Goal: Use online tool/utility: Utilize a website feature to perform a specific function

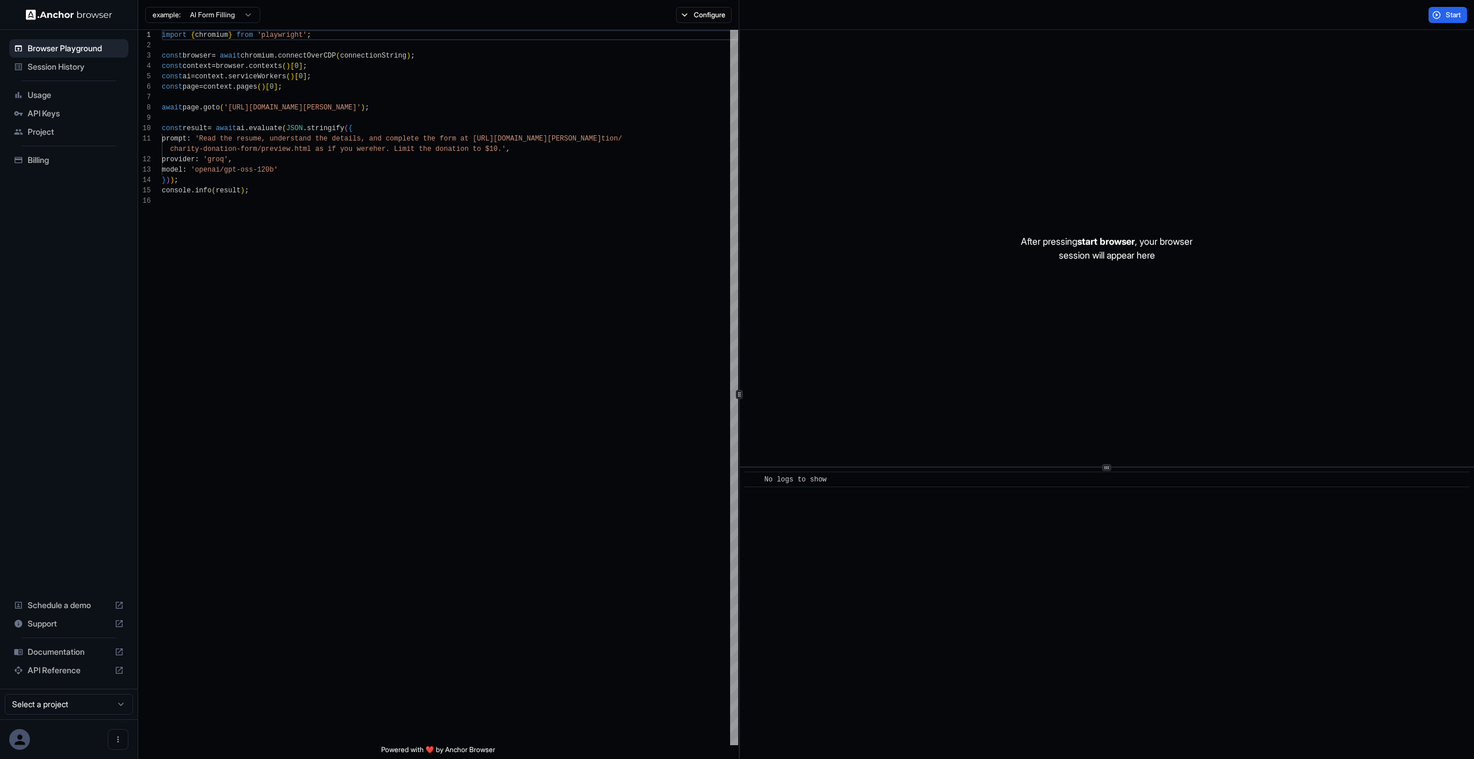
scroll to position [104, 0]
click at [886, 625] on div "​ No logs to show" at bounding box center [1107, 613] width 734 height 291
click at [917, 670] on div "​ No logs to show" at bounding box center [1107, 613] width 734 height 291
click at [294, 515] on div "import { chromium } from 'playwright' ; const browser = await chromium . connec…" at bounding box center [450, 470] width 576 height 881
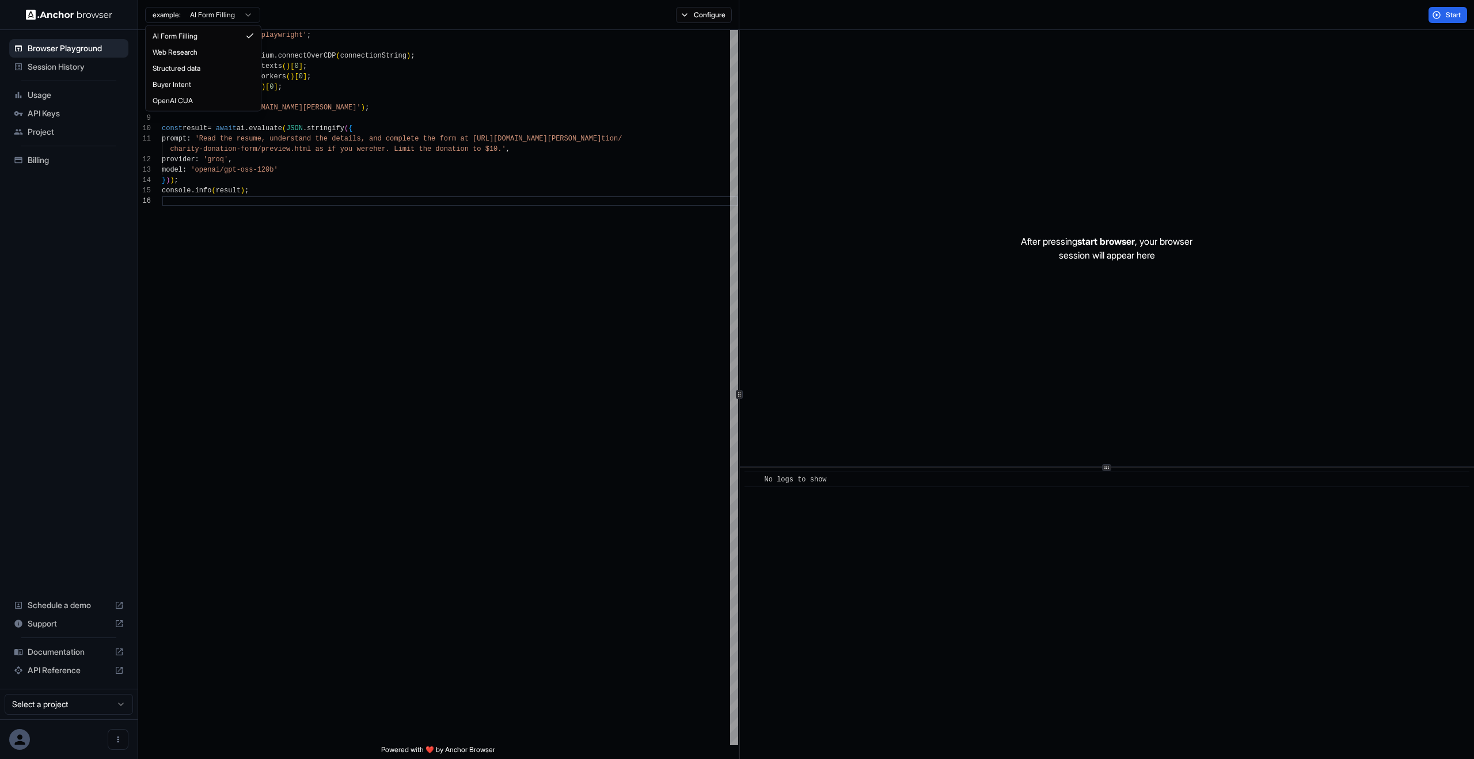
click at [462, 302] on html "Browser Playground Session History Usage API Keys Project Billing Schedule a de…" at bounding box center [737, 379] width 1474 height 759
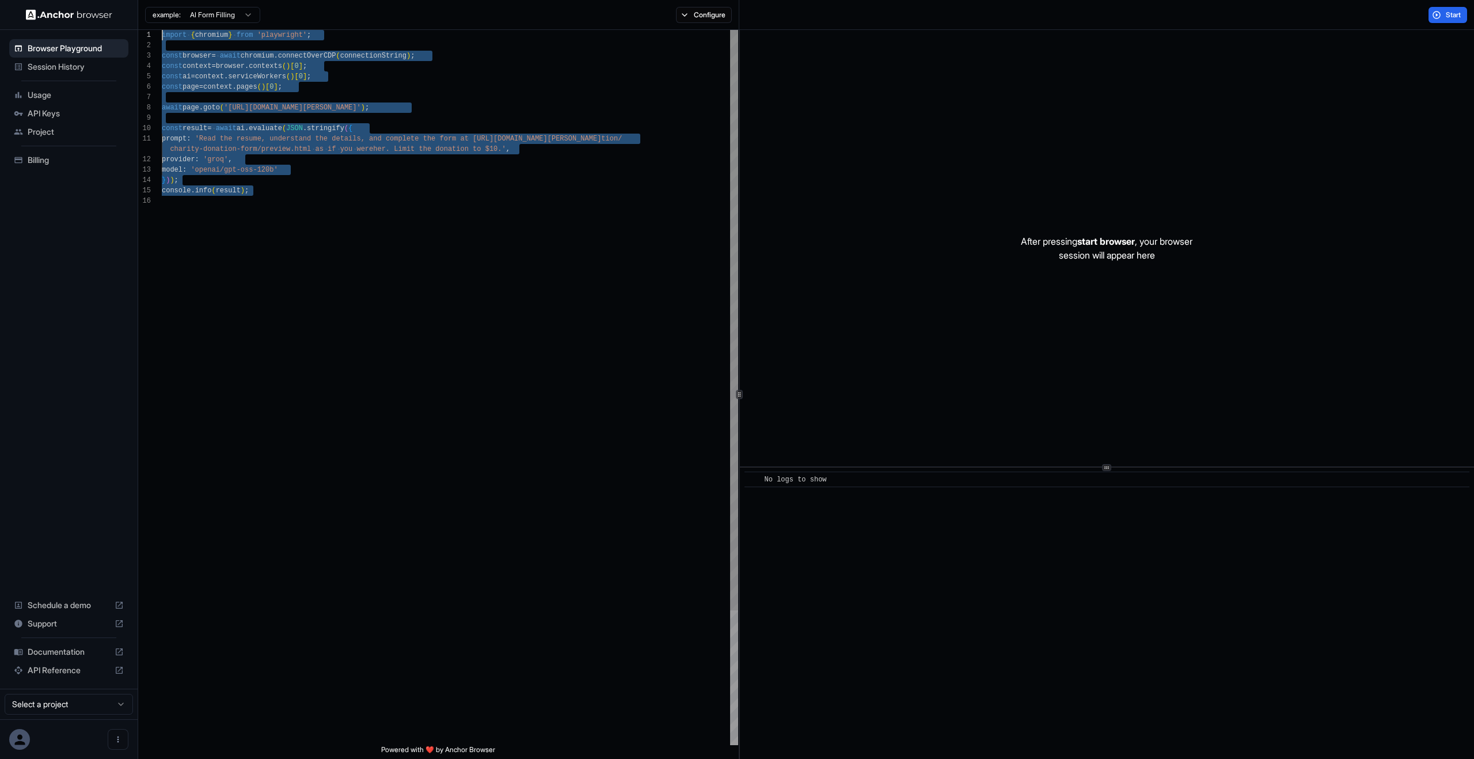
scroll to position [0, 0]
drag, startPoint x: 495, startPoint y: 385, endPoint x: 17, endPoint y: -70, distance: 659.5
click at [162, 30] on div "import { chromium } from 'playwright' ; const browser = await chromium . connec…" at bounding box center [450, 470] width 576 height 881
type textarea "**********"
click at [466, 305] on div "import { chromium } from 'playwright' ; const browser = await chromium . connec…" at bounding box center [450, 470] width 576 height 881
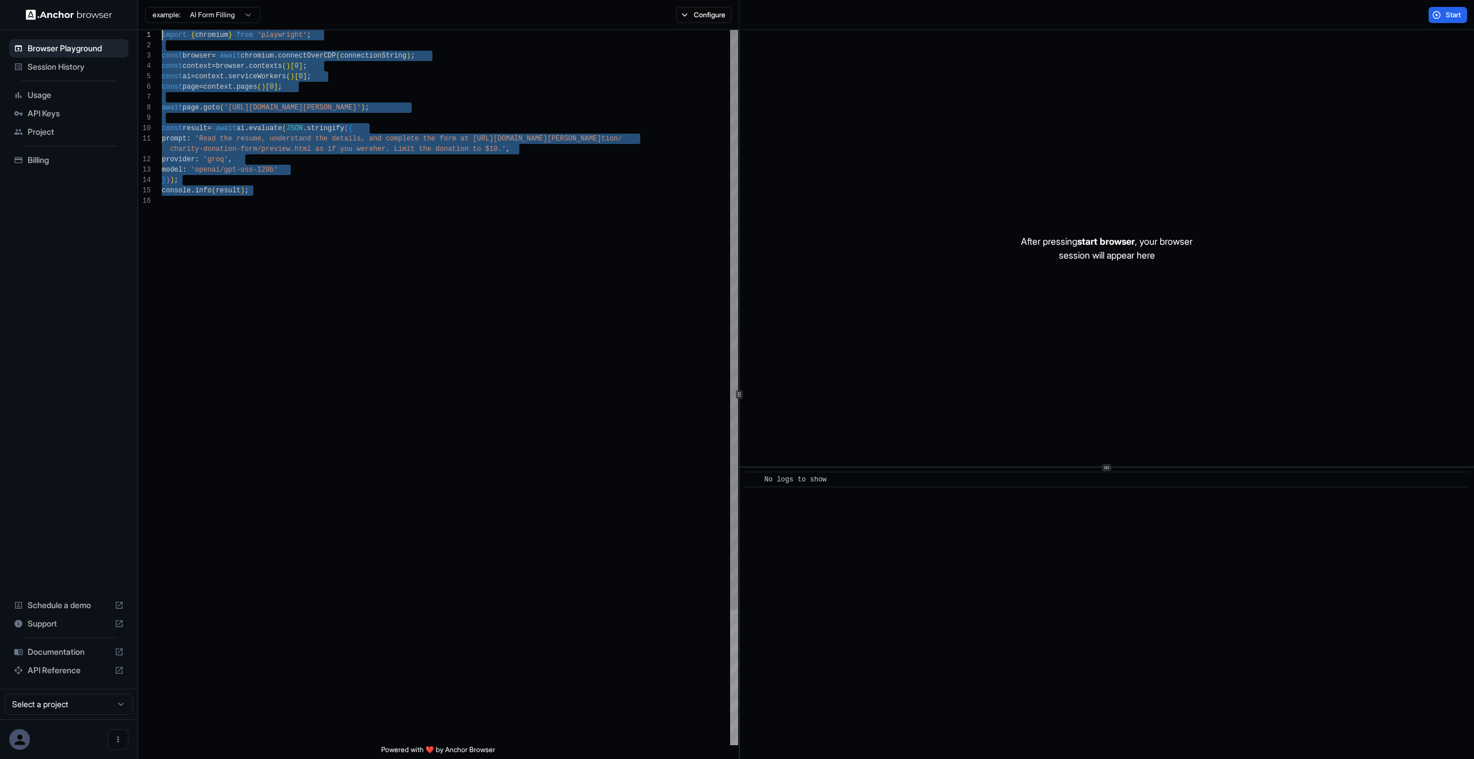
scroll to position [62, 0]
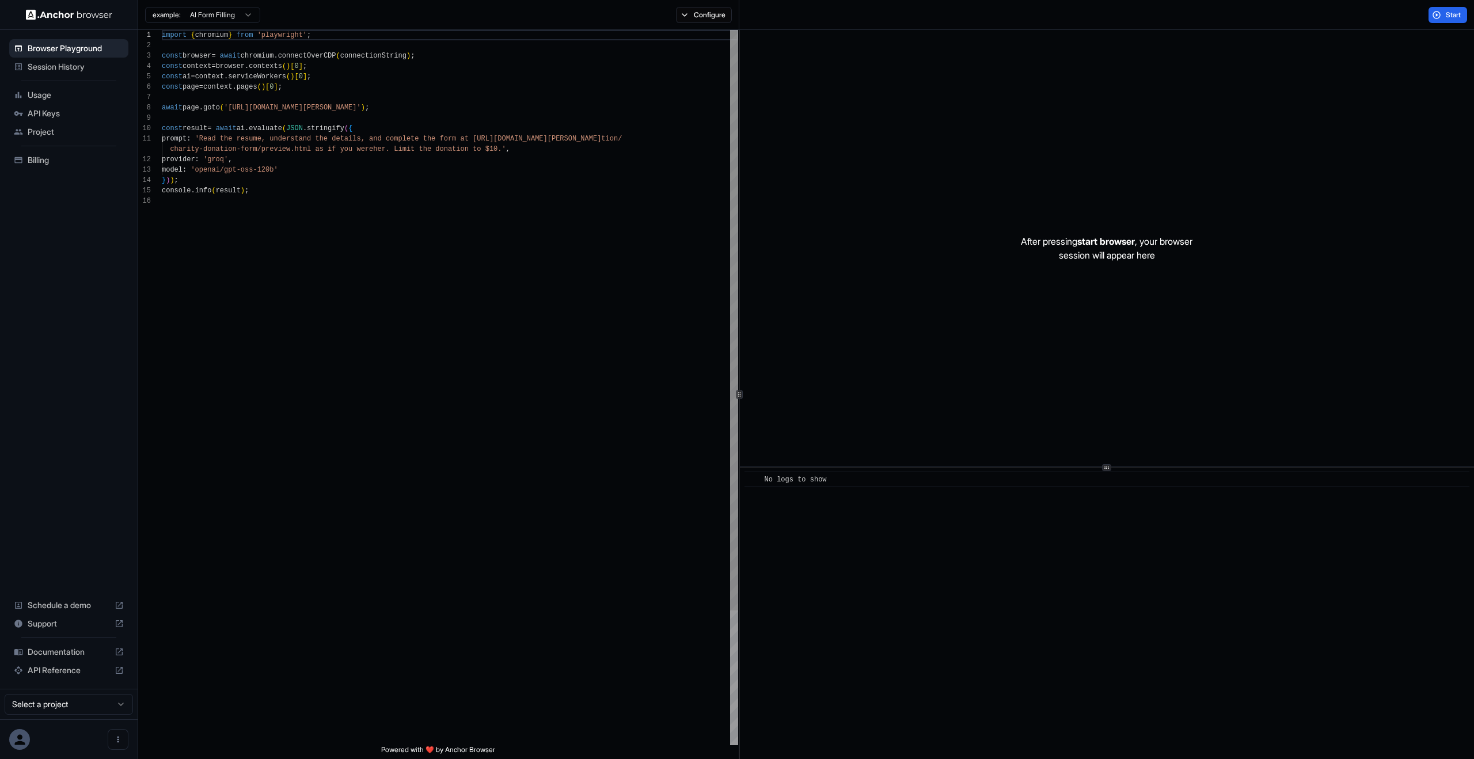
scroll to position [104, 0]
click at [88, 71] on span "Session History" at bounding box center [76, 67] width 96 height 12
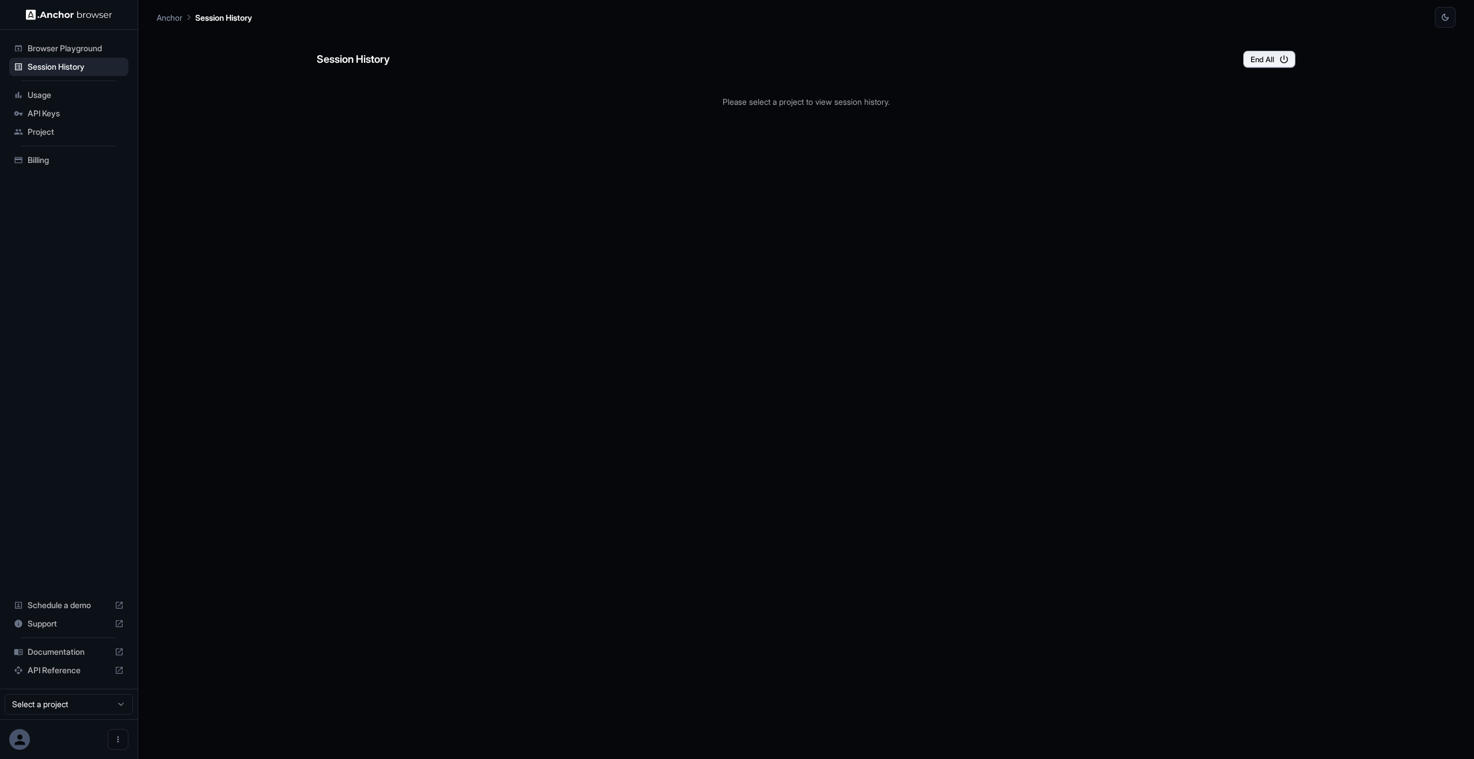
click at [692, 408] on div "Session History End All Please select a project to view session history." at bounding box center [806, 393] width 979 height 731
click at [93, 104] on div "API Keys" at bounding box center [68, 113] width 119 height 18
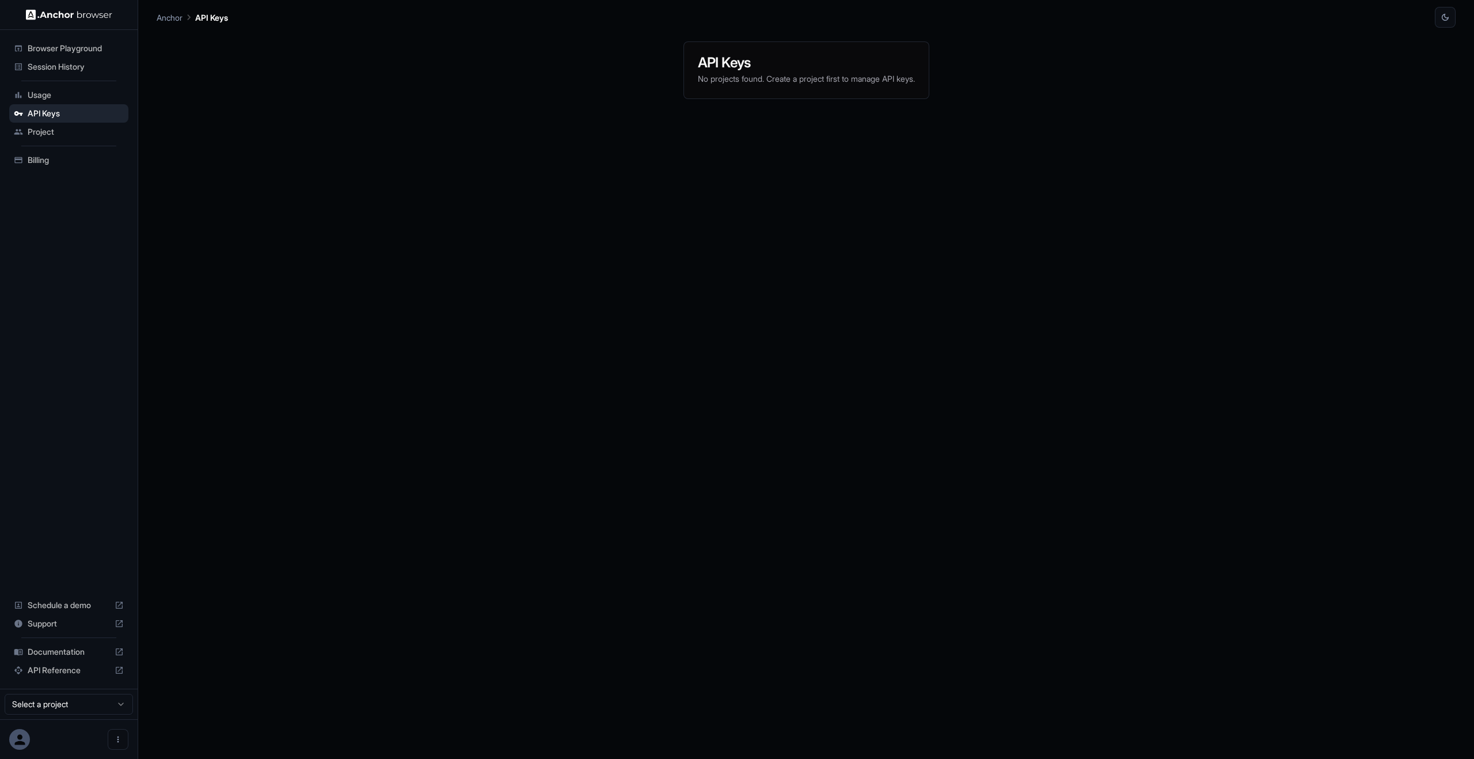
click at [604, 219] on div "API Keys No projects found. Create a project first to manage API keys." at bounding box center [806, 393] width 1299 height 731
drag, startPoint x: 398, startPoint y: 123, endPoint x: 1087, endPoint y: 576, distance: 824.2
click at [1086, 576] on div "API Keys No projects found. Create a project first to manage API keys." at bounding box center [806, 393] width 1299 height 731
drag, startPoint x: 1048, startPoint y: 520, endPoint x: 524, endPoint y: 125, distance: 656.3
click at [567, 146] on div "API Keys No projects found. Create a project first to manage API keys." at bounding box center [806, 393] width 1299 height 731
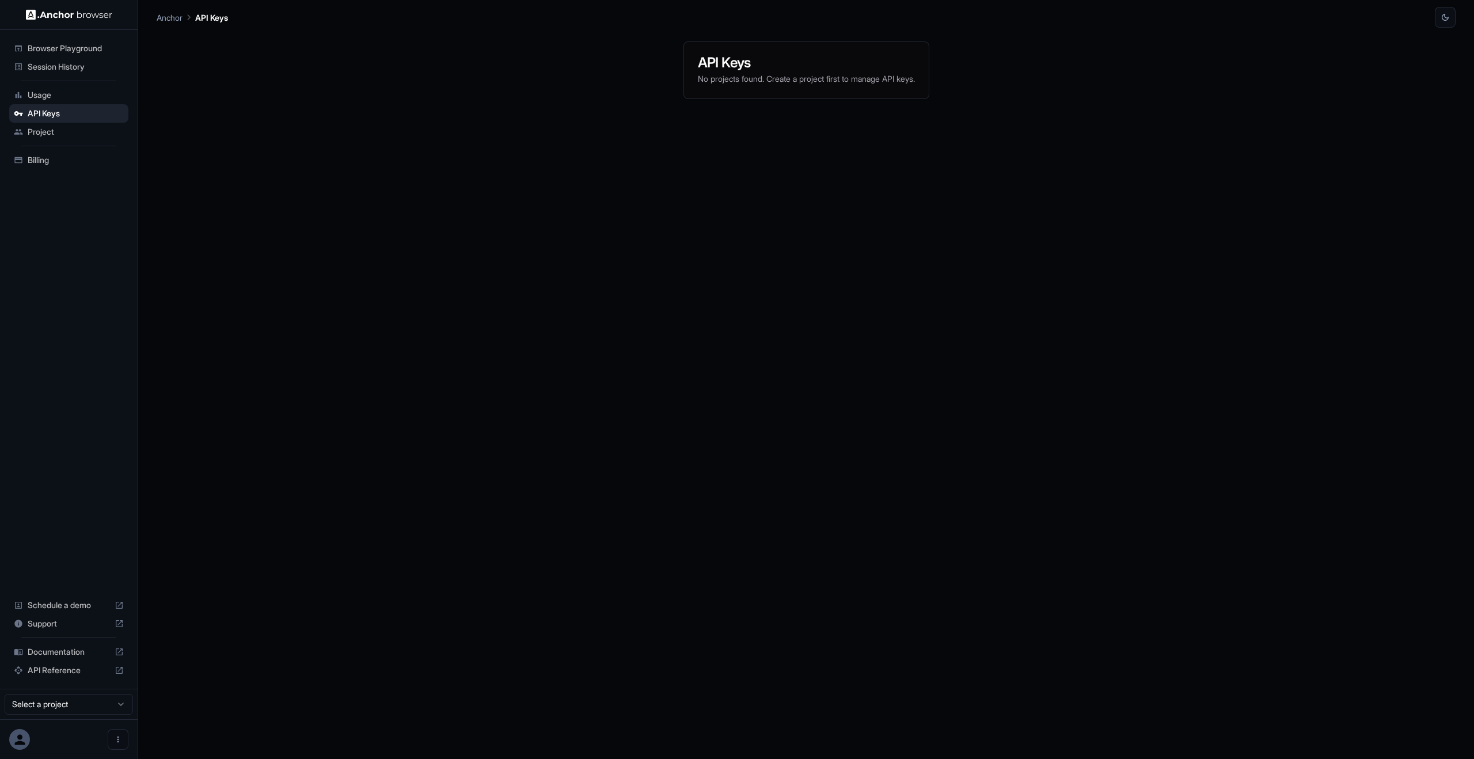
click at [103, 35] on ul "Browser Playground Session History Usage API Keys Project Billing" at bounding box center [69, 104] width 128 height 139
click at [88, 48] on span "Browser Playground" at bounding box center [76, 49] width 96 height 12
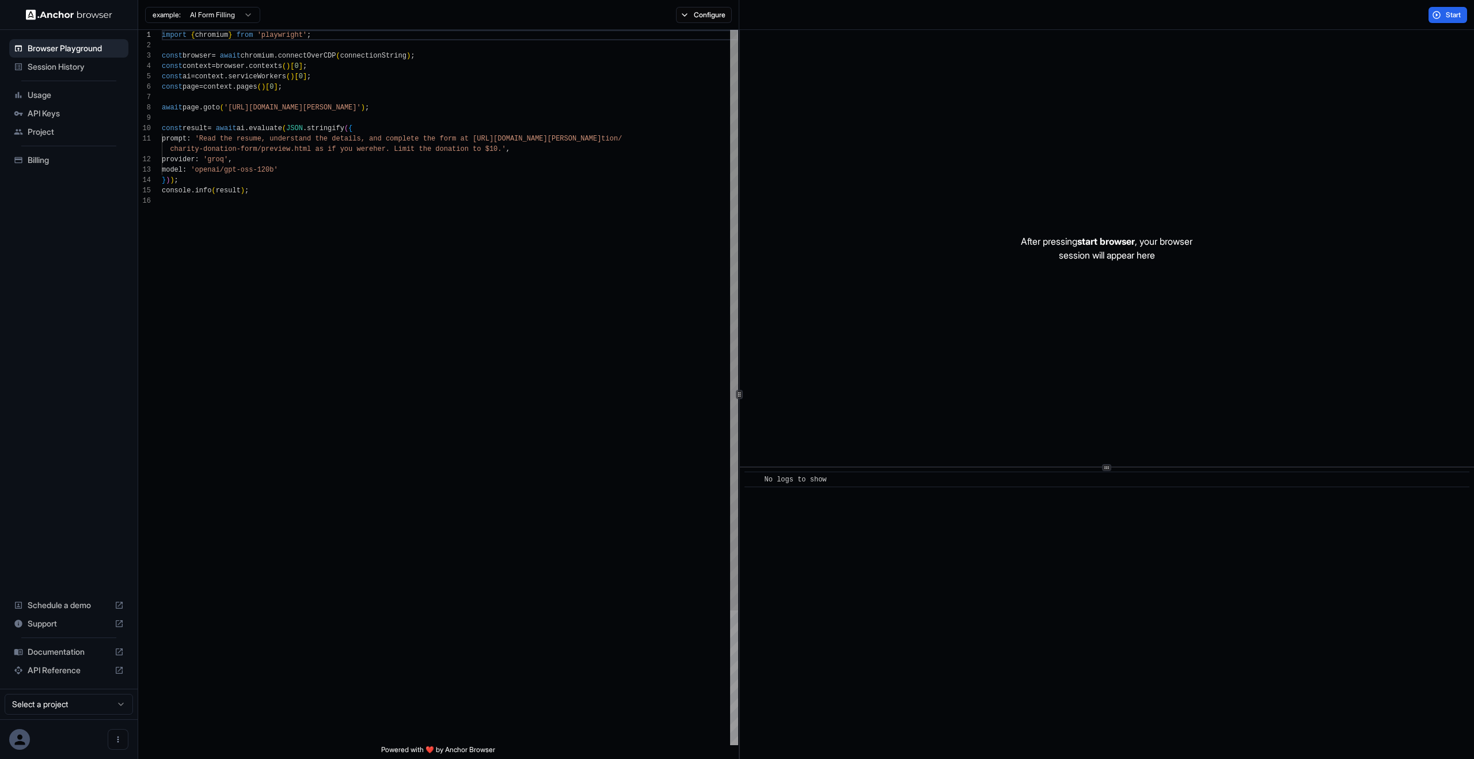
type textarea "**********"
drag, startPoint x: 618, startPoint y: 385, endPoint x: 286, endPoint y: 78, distance: 452.4
click at [289, 81] on div "import { chromium } from 'playwright' ; const browser = await chromium . connec…" at bounding box center [450, 470] width 576 height 881
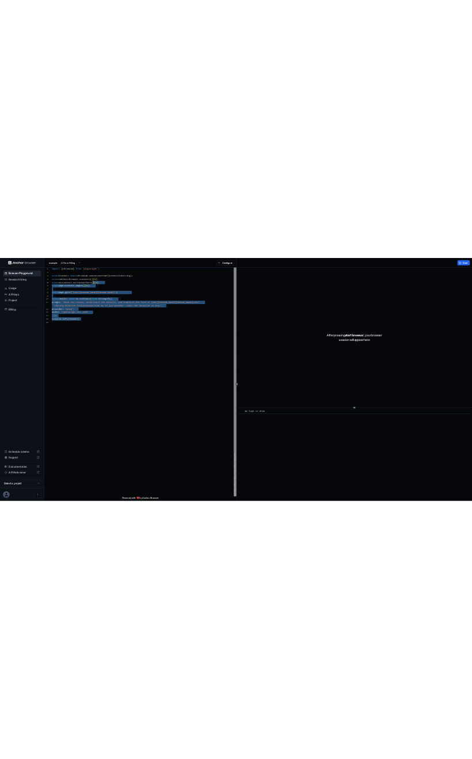
scroll to position [41, 0]
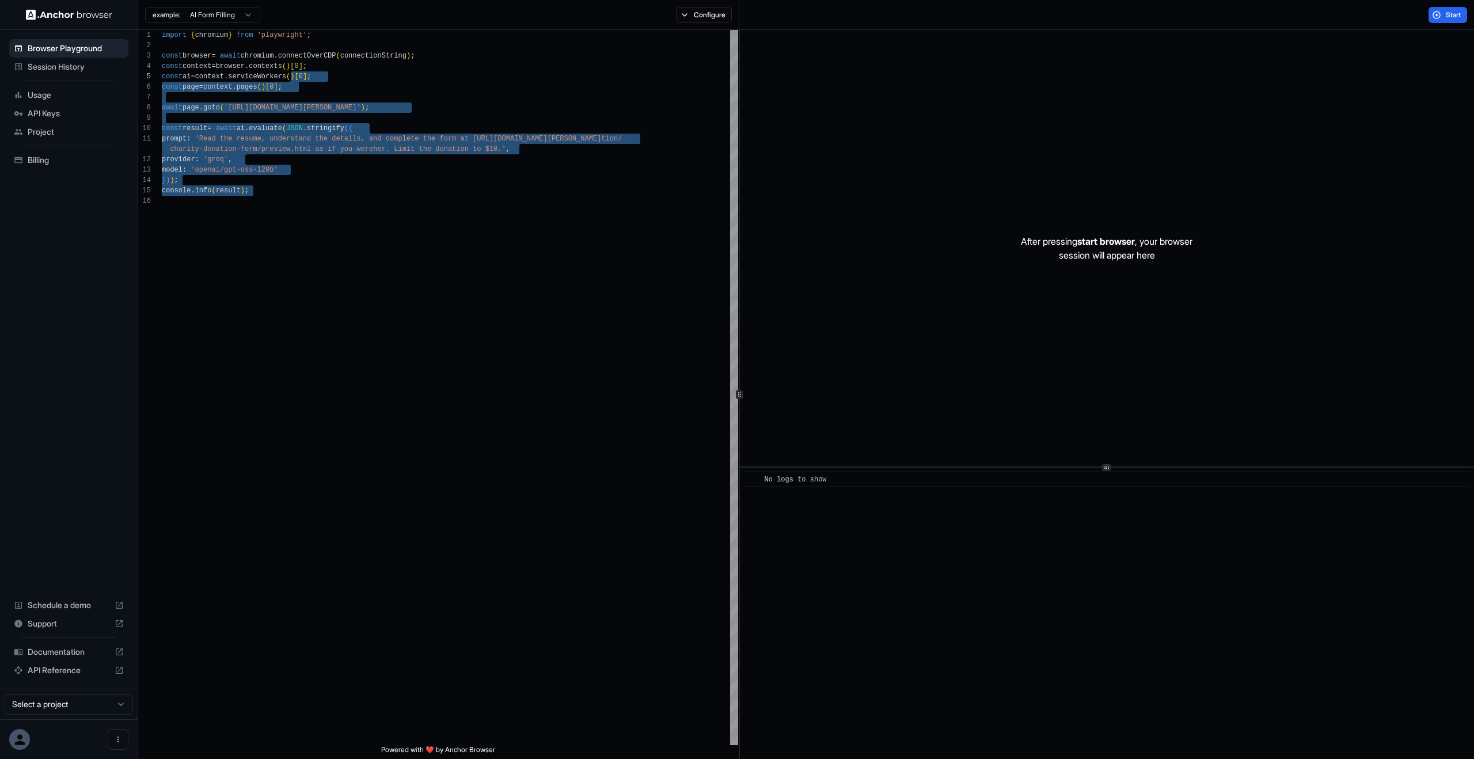
click at [103, 128] on span "Project" at bounding box center [76, 132] width 96 height 12
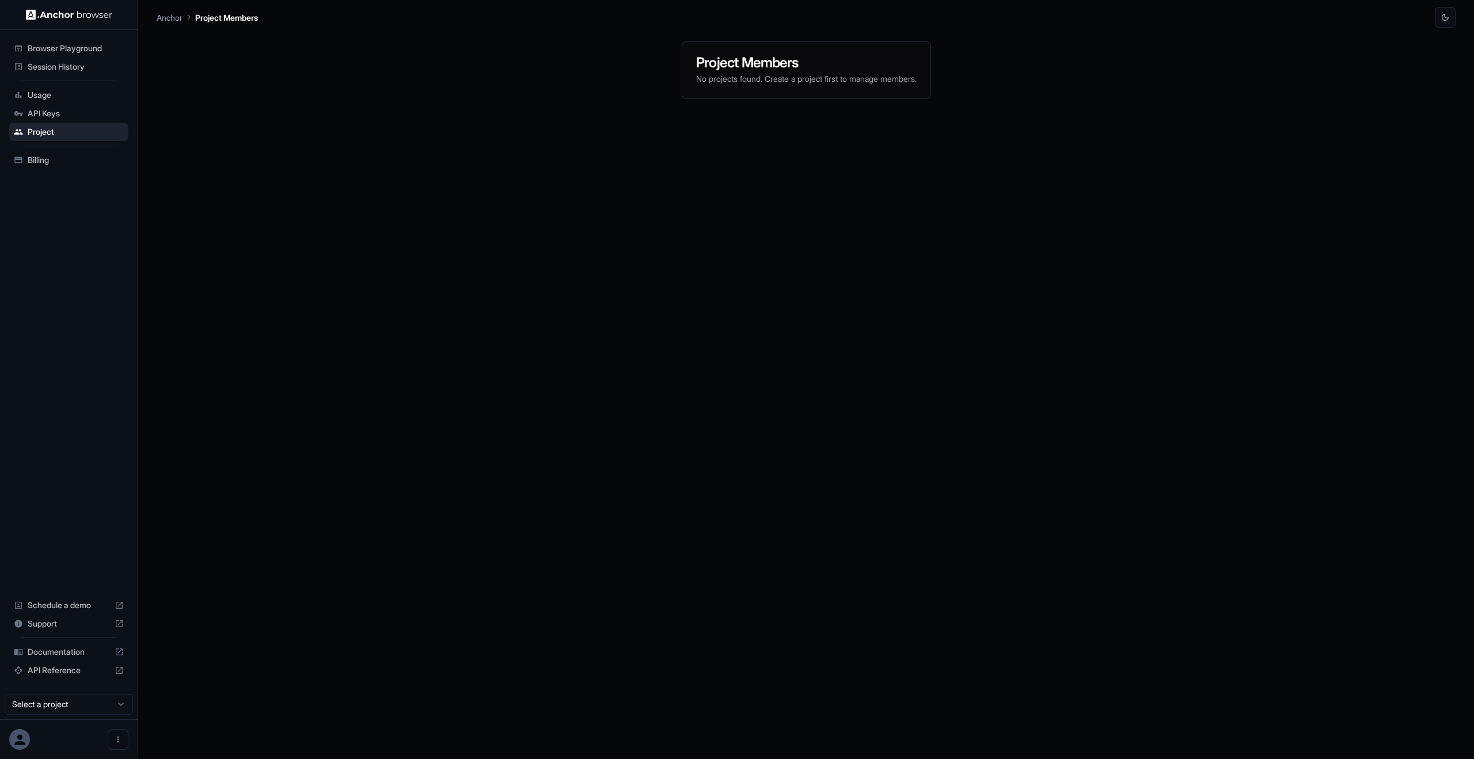
click at [1323, 377] on div "Project Members No projects found. Create a project first to manage members." at bounding box center [806, 393] width 1299 height 731
click at [58, 55] on div "Browser Playground" at bounding box center [68, 48] width 119 height 18
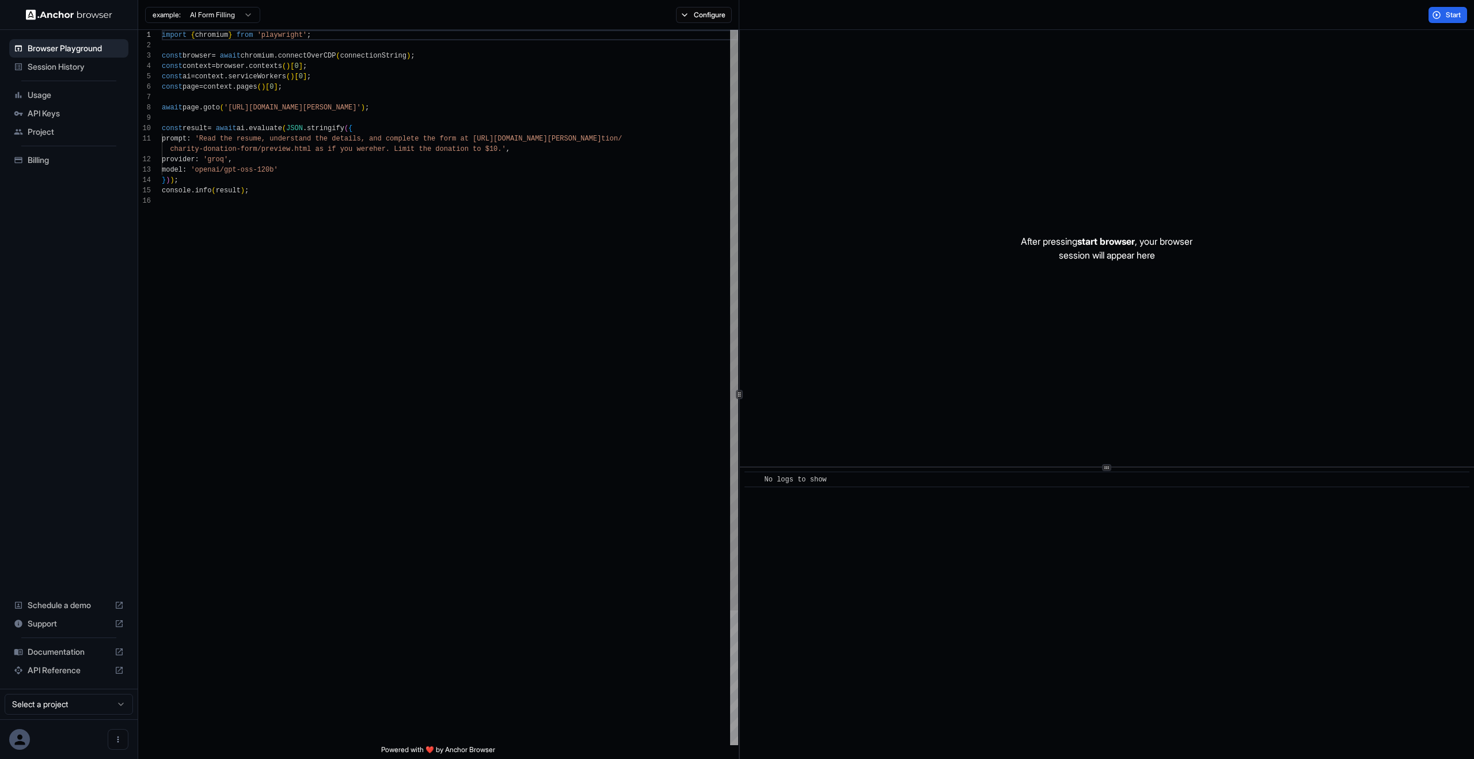
type textarea "**********"
click at [288, 152] on div "import { chromium } from 'playwright' ; const browser = await chromium . connec…" at bounding box center [450, 470] width 576 height 881
click at [46, 81] on ul "Browser Playground Session History Usage API Keys Project Billing" at bounding box center [69, 104] width 128 height 139
click at [53, 68] on span "Session History" at bounding box center [76, 67] width 96 height 12
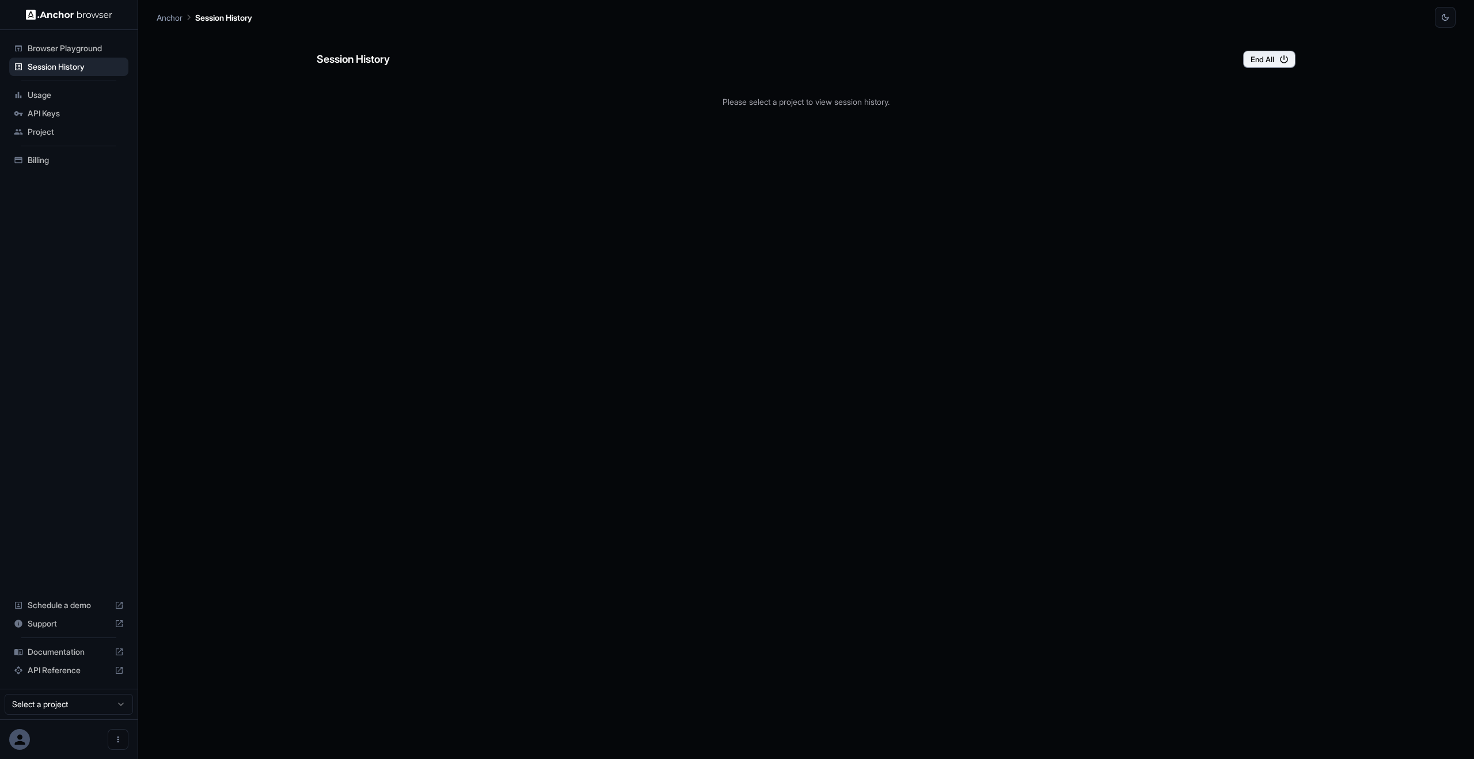
click at [471, 306] on div "Session History End All Please select a project to view session history." at bounding box center [806, 393] width 979 height 731
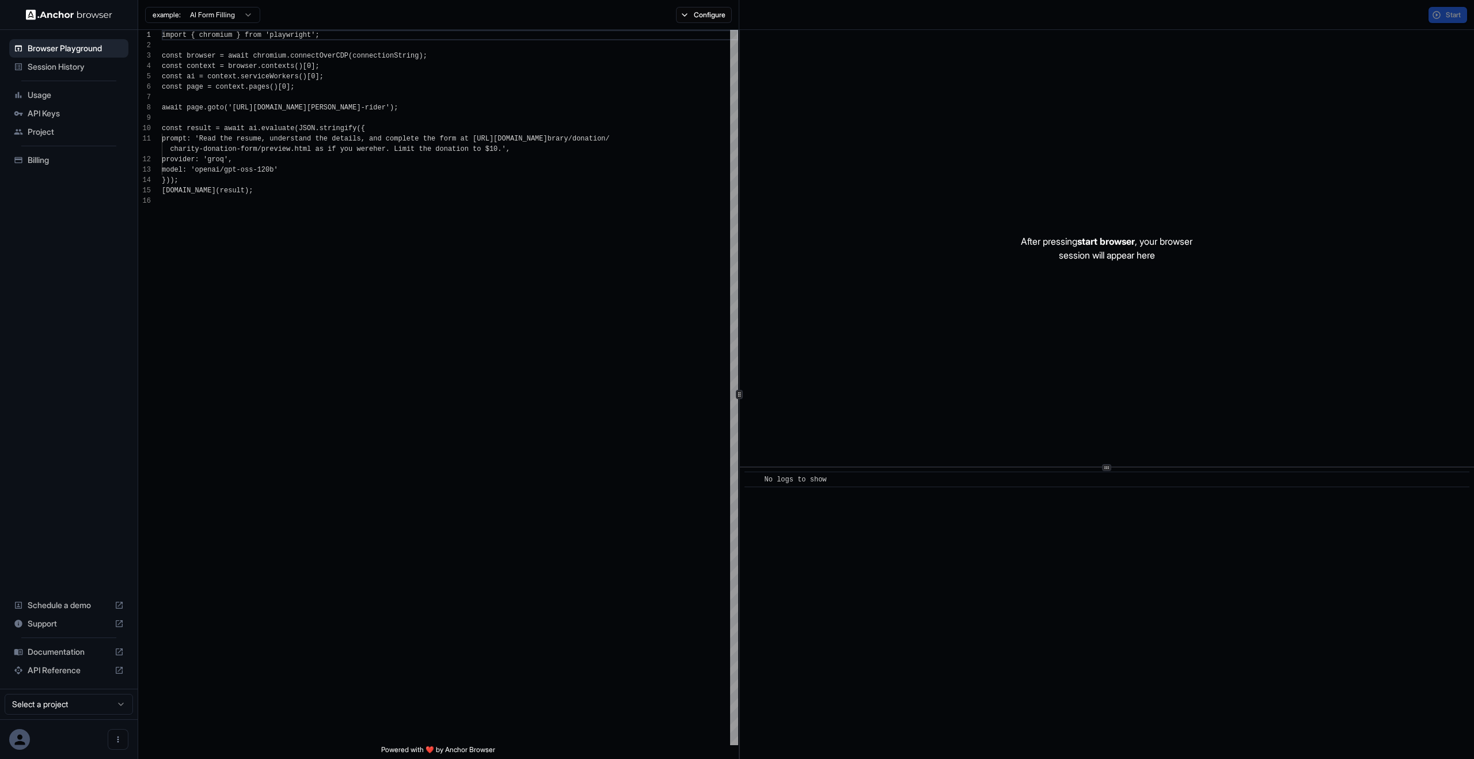
scroll to position [104, 0]
type textarea "**********"
click at [452, 542] on div "import { chromium } from 'playwright' ; const browser = await chromium . connec…" at bounding box center [450, 470] width 576 height 881
type textarea "**********"
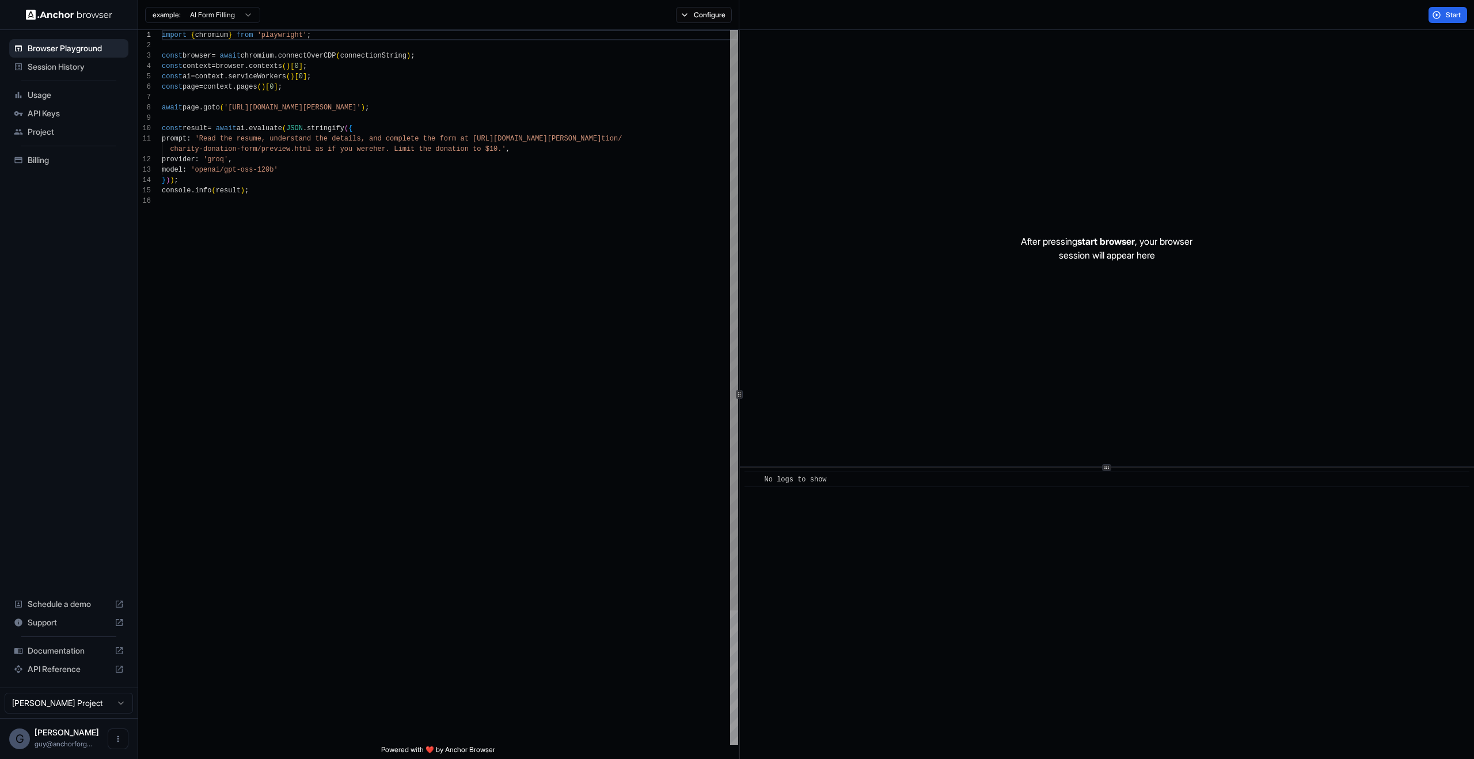
scroll to position [62, 0]
click at [306, 339] on div "import { chromium } from 'playwright' ; const browser = await chromium . connec…" at bounding box center [450, 470] width 576 height 881
click at [1458, 17] on span "Start" at bounding box center [1454, 14] width 16 height 9
click at [1139, 343] on div at bounding box center [1107, 248] width 734 height 437
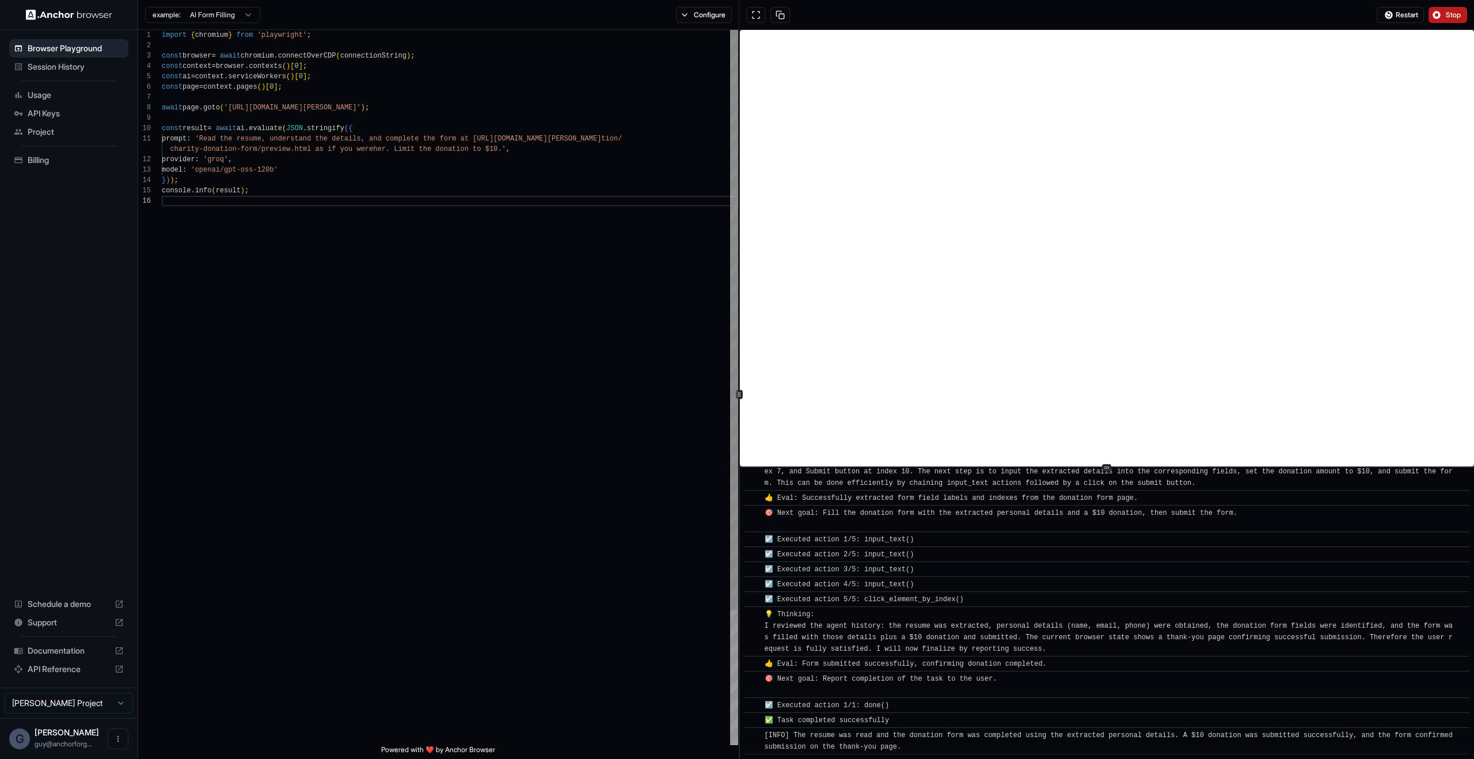
scroll to position [326, 0]
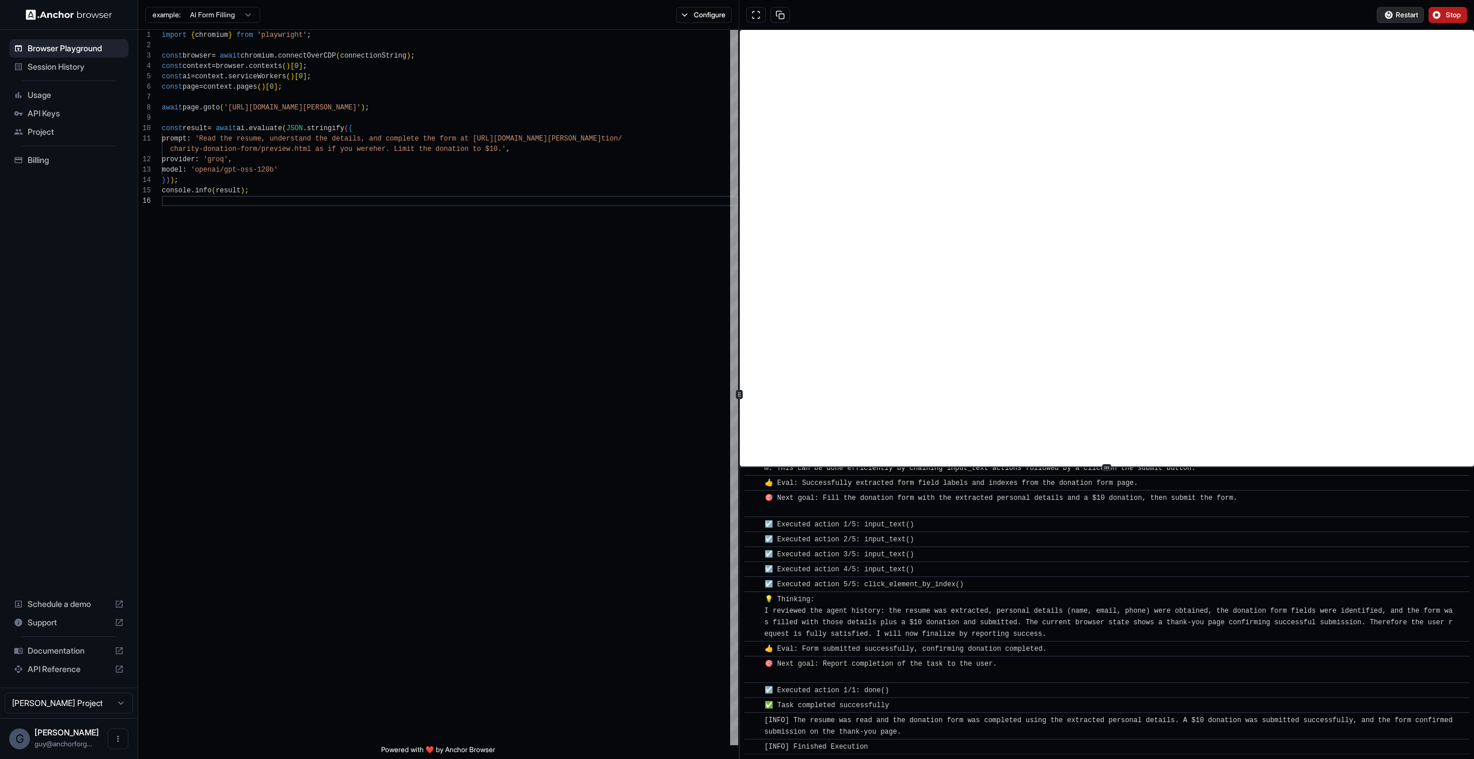
click at [1402, 14] on span "Restart" at bounding box center [1407, 14] width 22 height 9
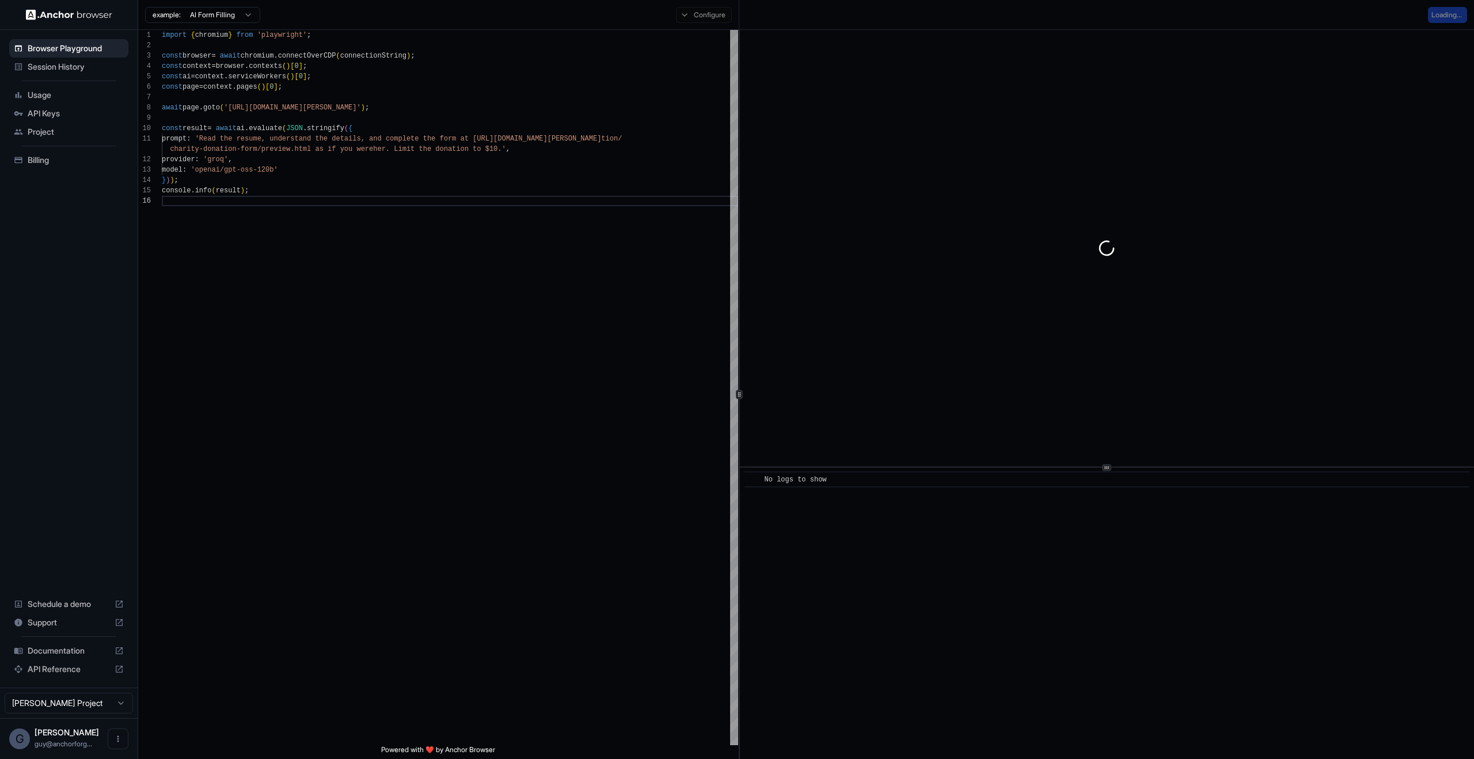
scroll to position [0, 0]
click at [180, 462] on div "import { chromium } from 'playwright' ; const browser = await chromium . connec…" at bounding box center [450, 470] width 576 height 881
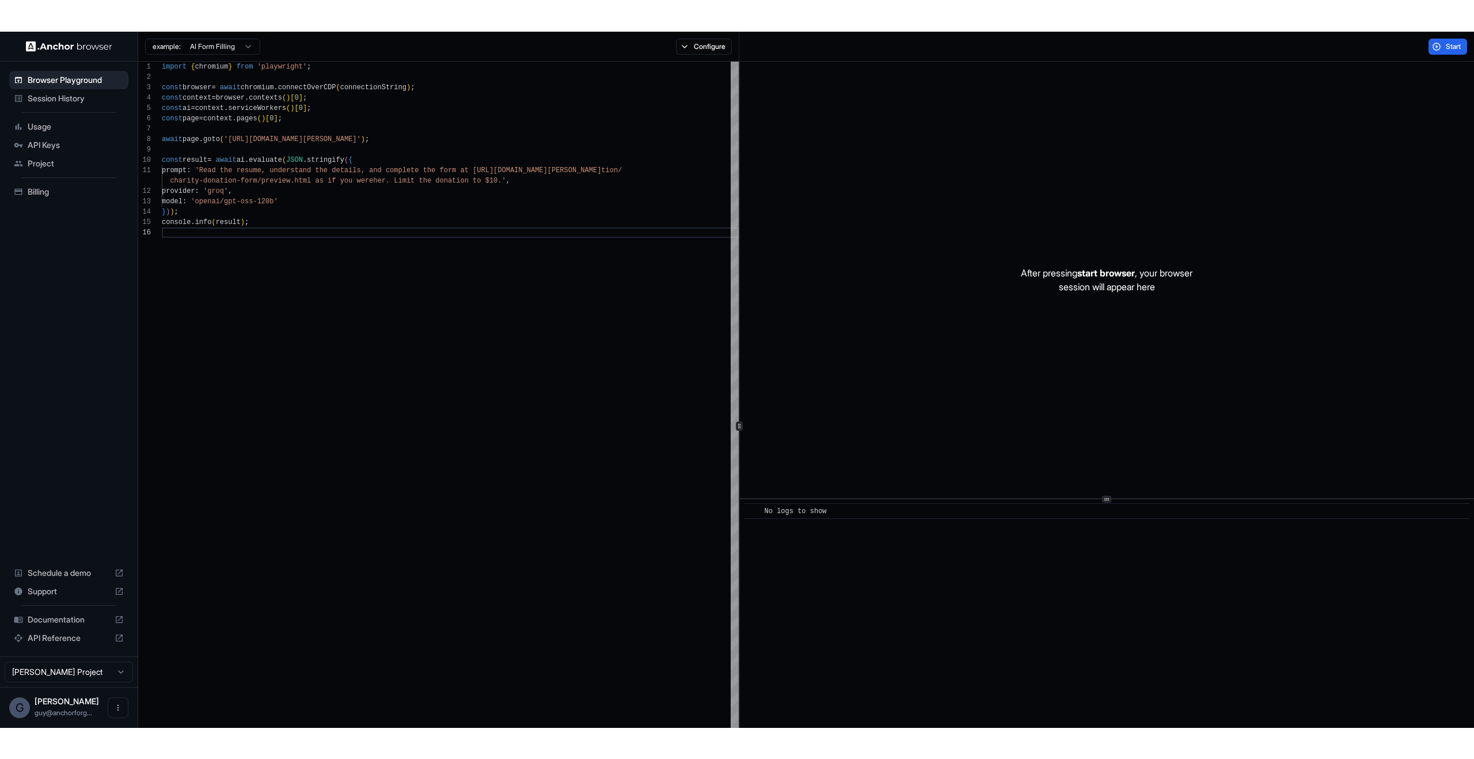
scroll to position [62, 0]
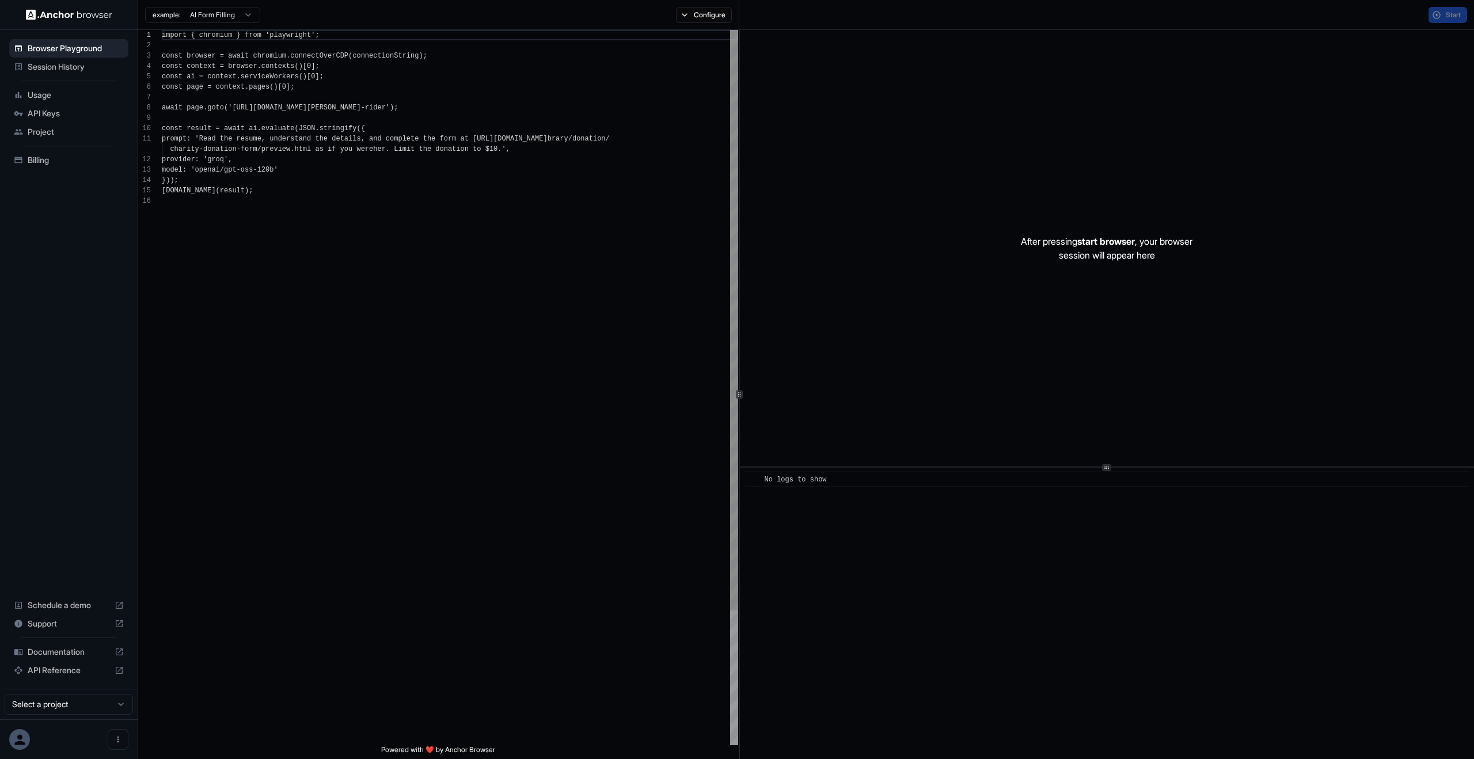
scroll to position [104, 0]
type textarea "**********"
click at [475, 298] on div "import { chromium } from 'playwright' ; const browser = await chromium . connec…" at bounding box center [450, 470] width 576 height 881
click at [1439, 22] on div "Start" at bounding box center [1106, 15] width 735 height 30
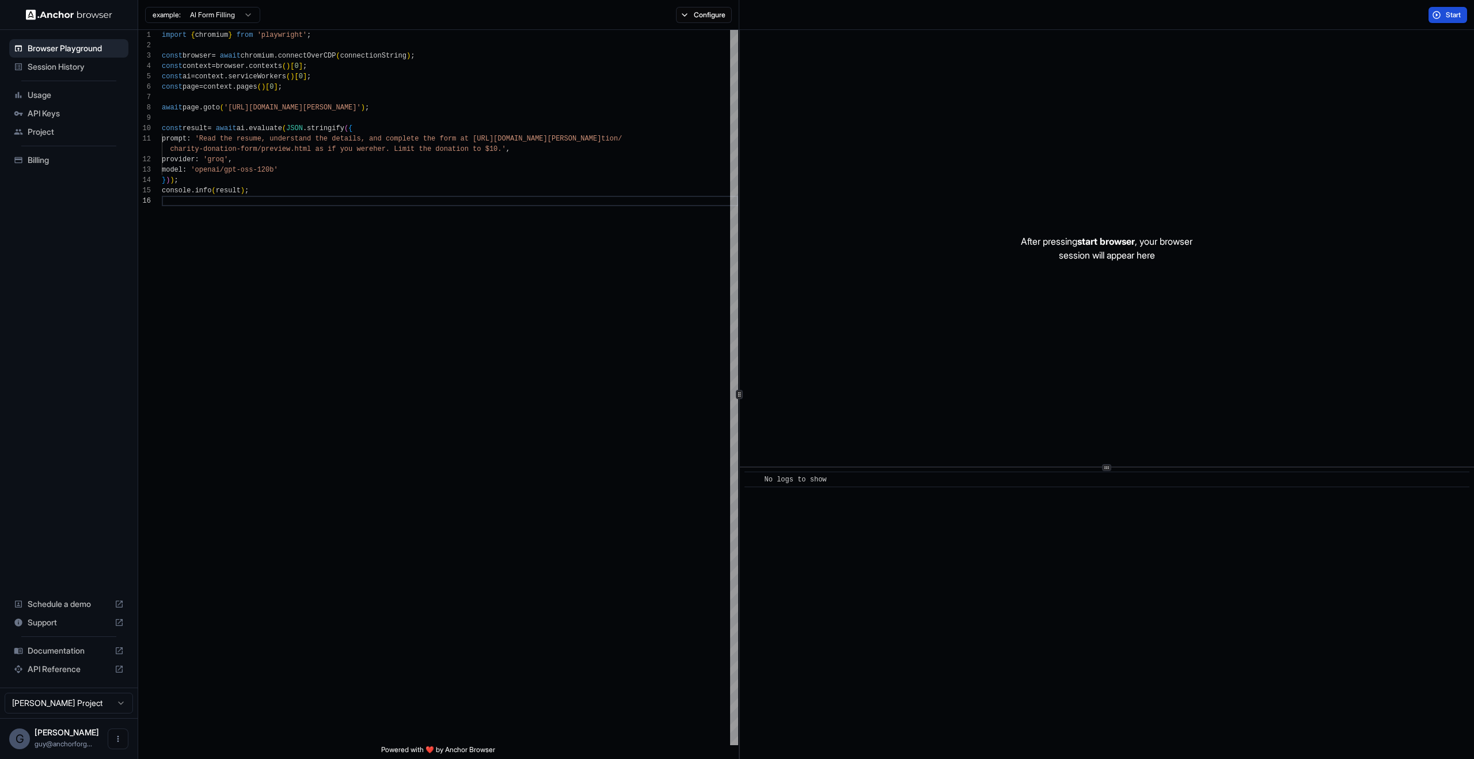
click at [1441, 19] on button "Start" at bounding box center [1448, 15] width 39 height 16
drag, startPoint x: 1313, startPoint y: 677, endPoint x: 1306, endPoint y: 665, distance: 13.9
click at [1311, 674] on div "​ No logs to show" at bounding box center [1107, 613] width 734 height 291
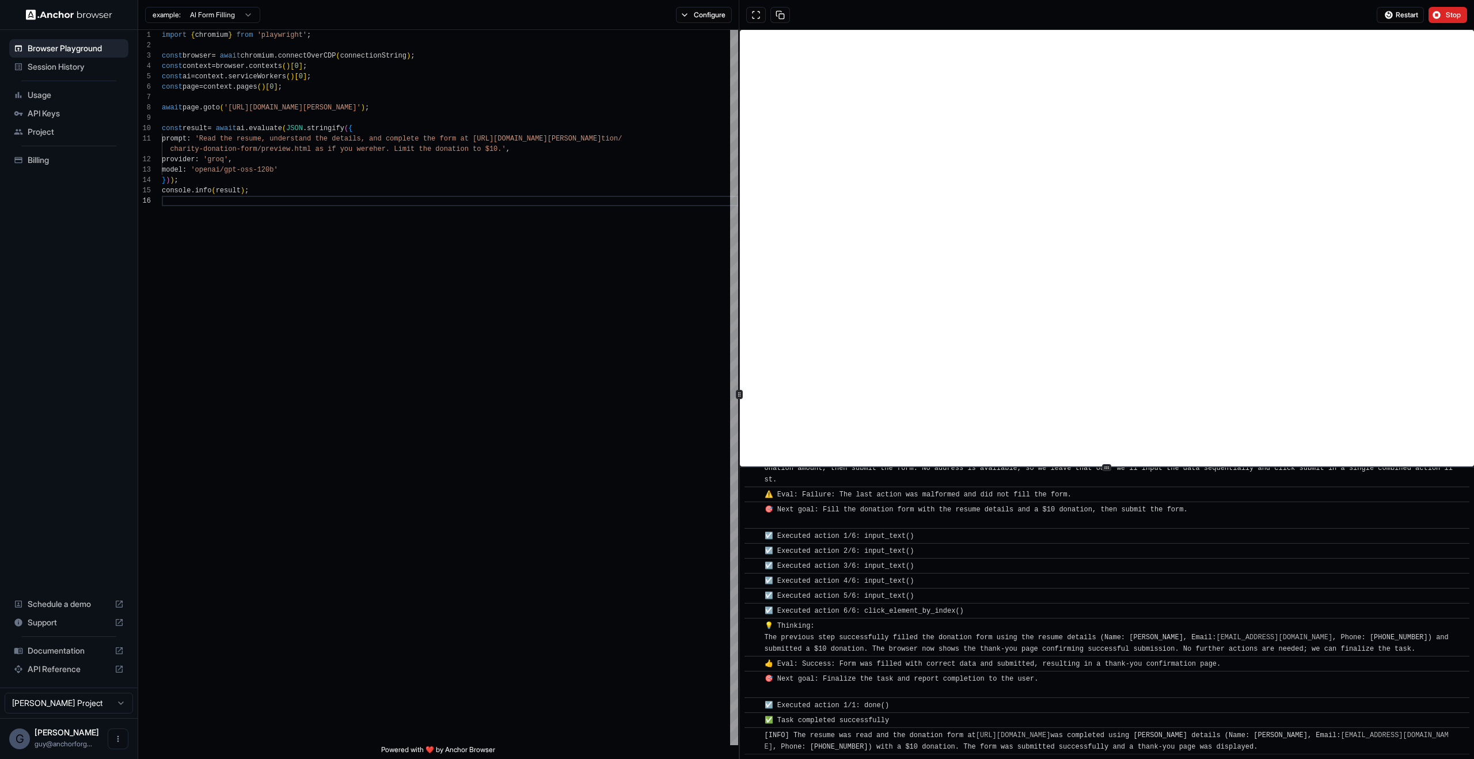
scroll to position [947, 0]
